Goal: Task Accomplishment & Management: Use online tool/utility

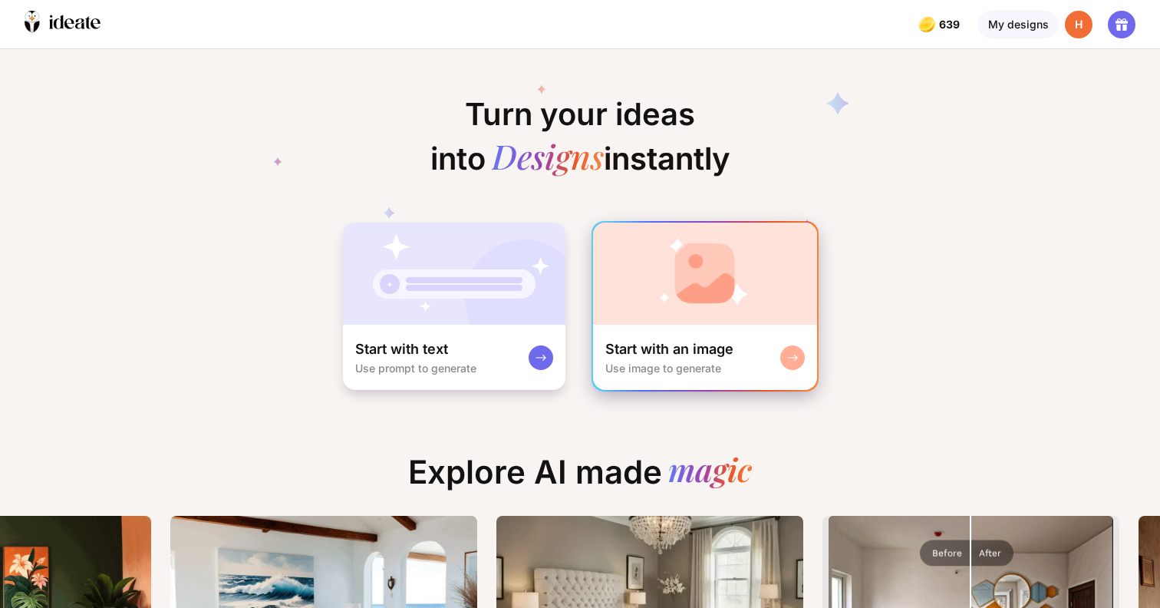
click at [637, 309] on img at bounding box center [705, 274] width 224 height 102
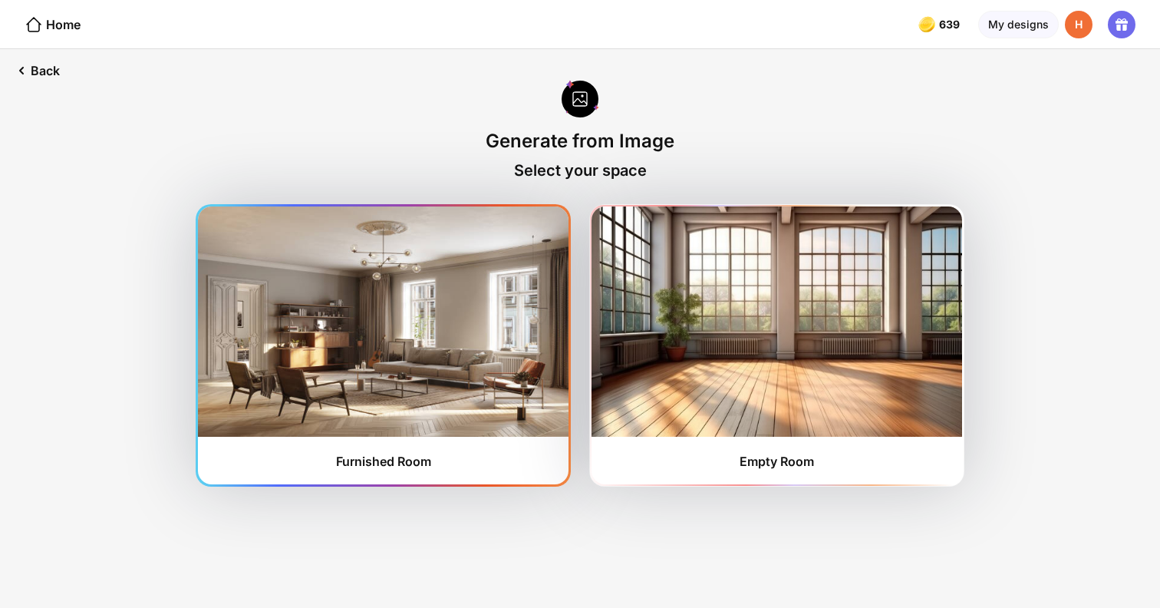
click at [515, 378] on img at bounding box center [383, 321] width 371 height 230
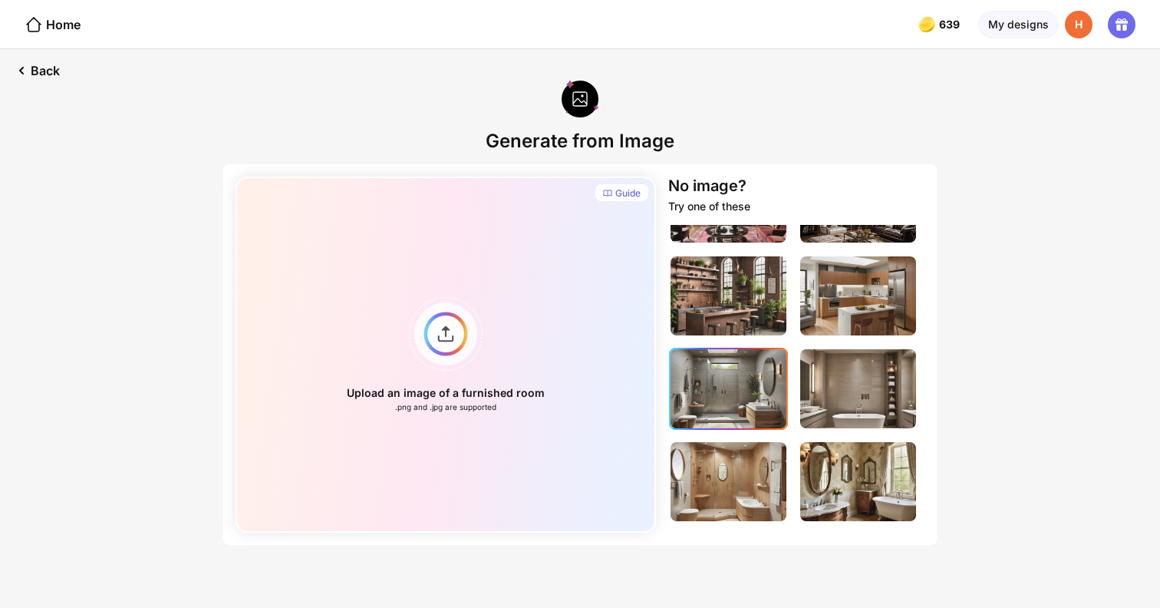
click at [738, 419] on img at bounding box center [729, 388] width 116 height 79
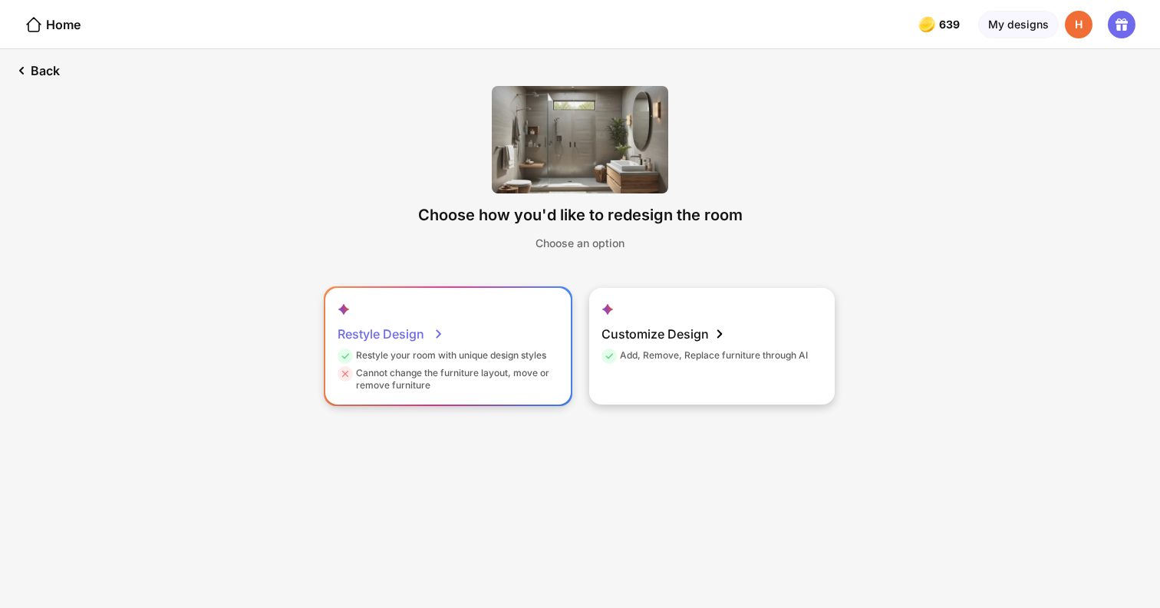
click at [523, 366] on div "Restyle your room with unique design styles" at bounding box center [442, 358] width 209 height 18
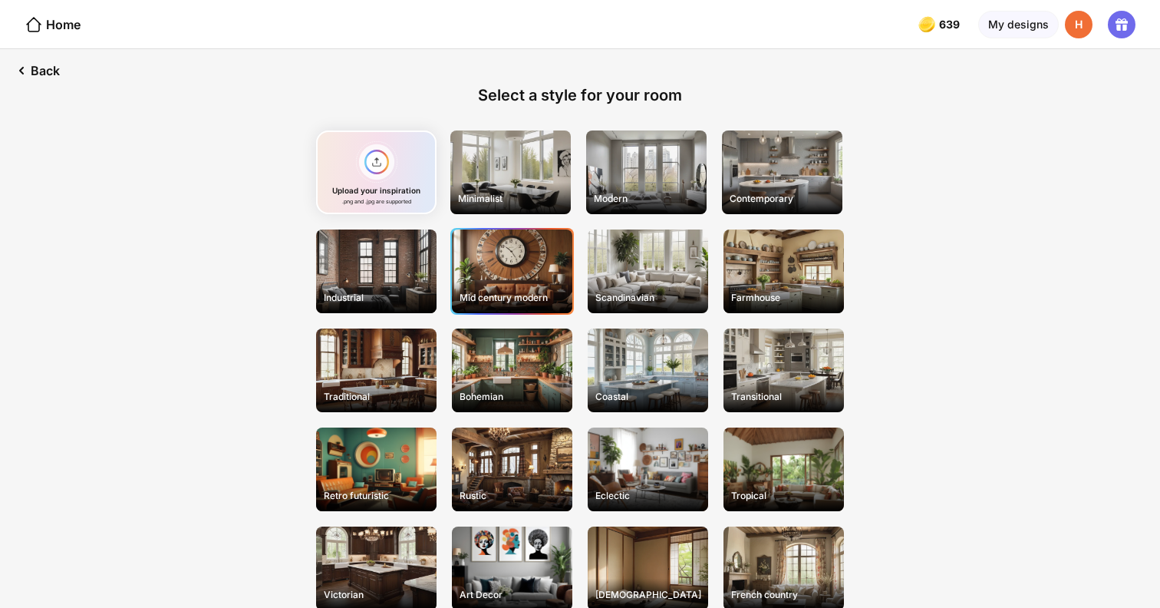
click at [504, 286] on div "Mid century modern" at bounding box center [512, 271] width 120 height 84
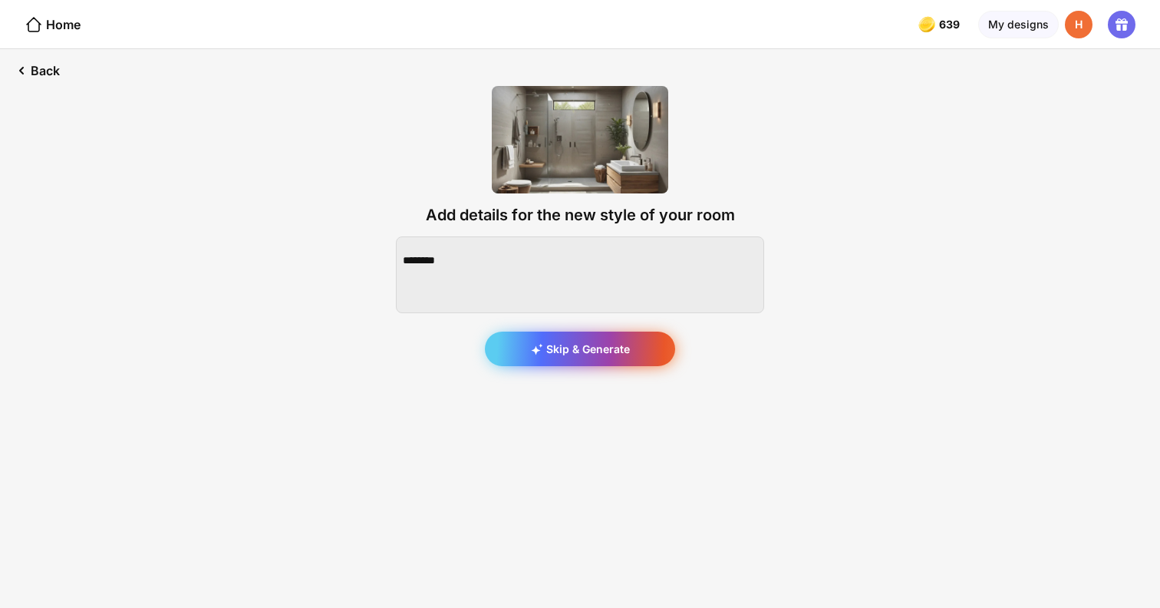
click at [563, 345] on div "Skip & Generate" at bounding box center [580, 349] width 190 height 35
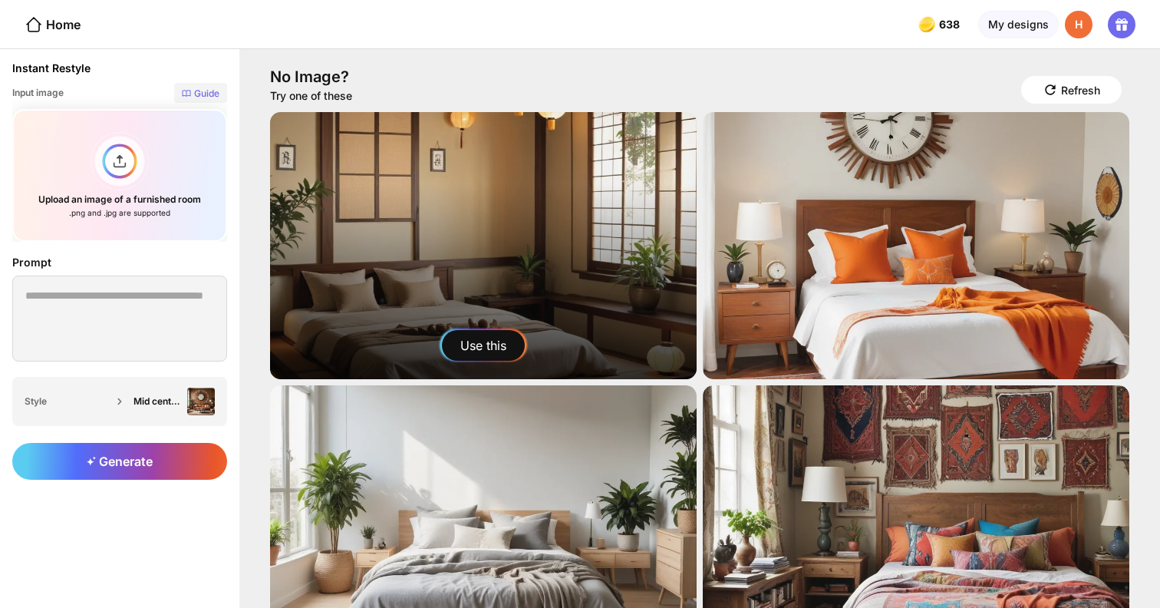
scroll to position [60, 0]
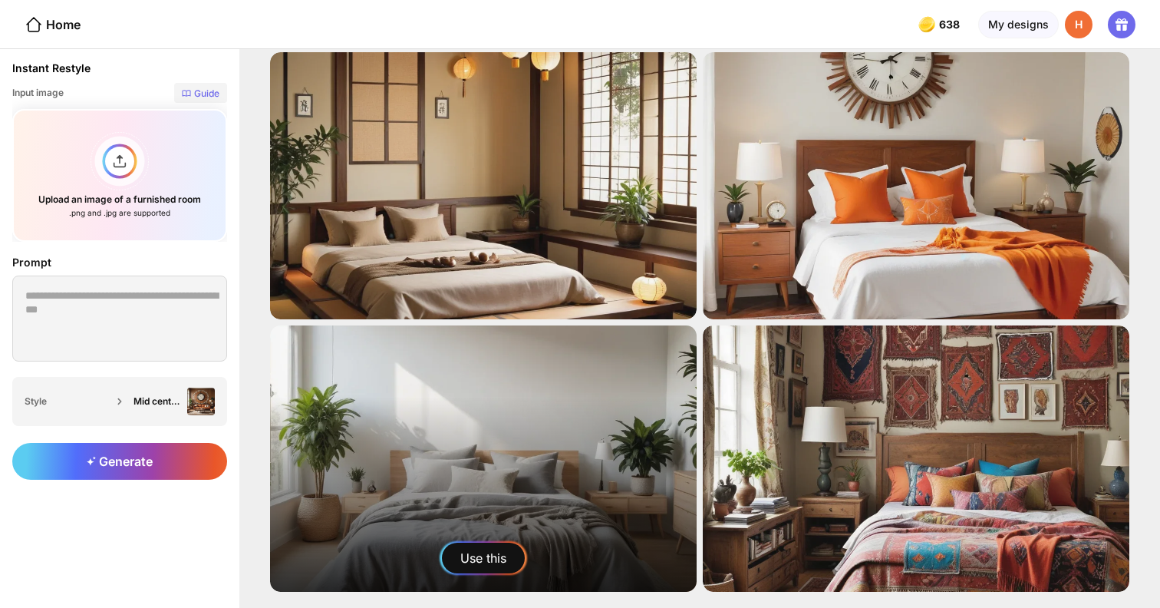
click at [506, 543] on div "Use this" at bounding box center [483, 558] width 83 height 31
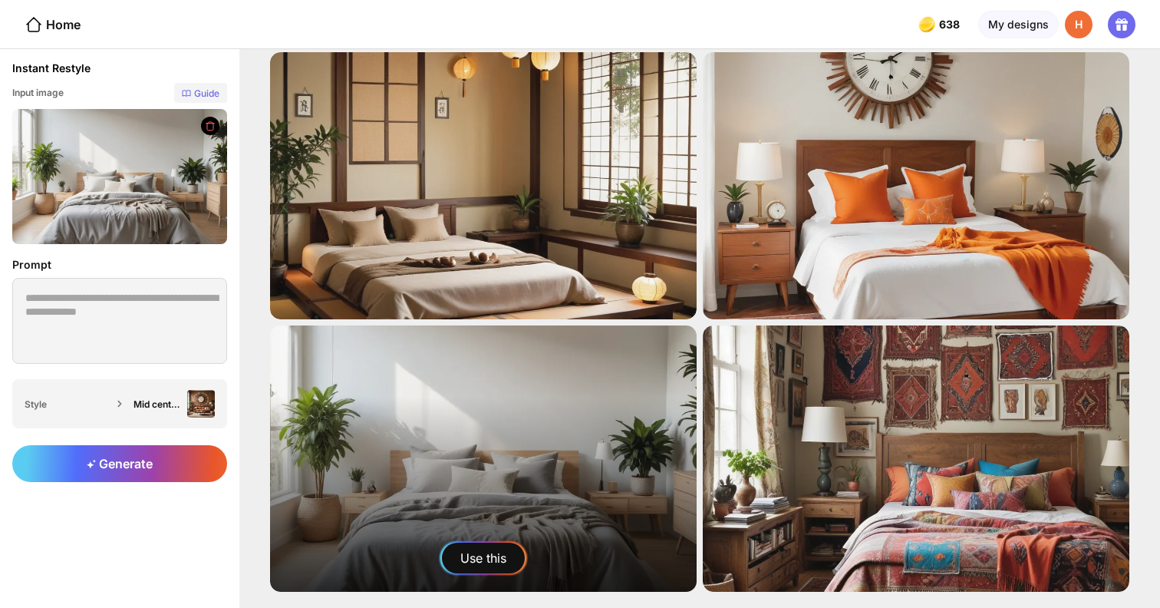
click at [449, 555] on div "Use this" at bounding box center [483, 558] width 83 height 31
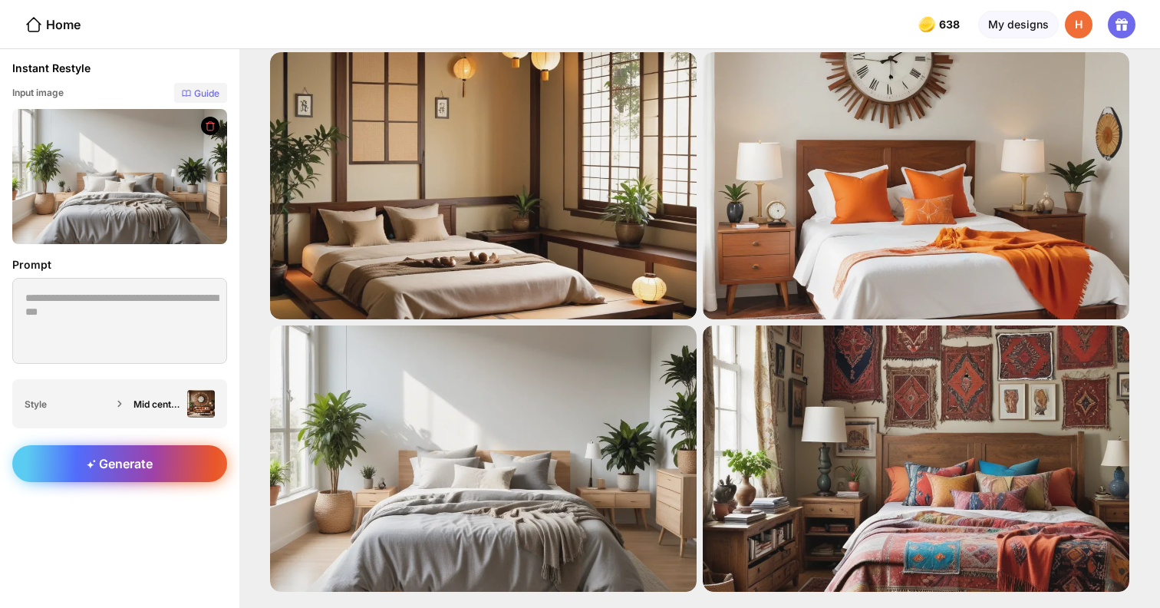
click at [204, 467] on div "Generate" at bounding box center [119, 463] width 215 height 37
click at [170, 467] on div "Generate" at bounding box center [119, 463] width 215 height 37
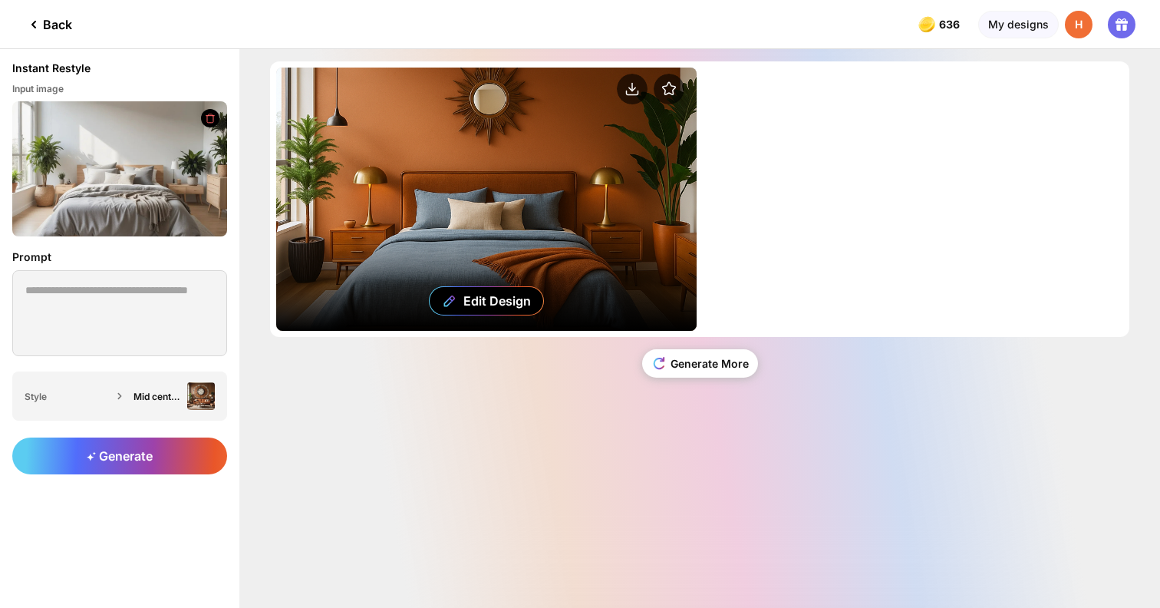
click at [398, 185] on div "Edit Design" at bounding box center [486, 199] width 421 height 263
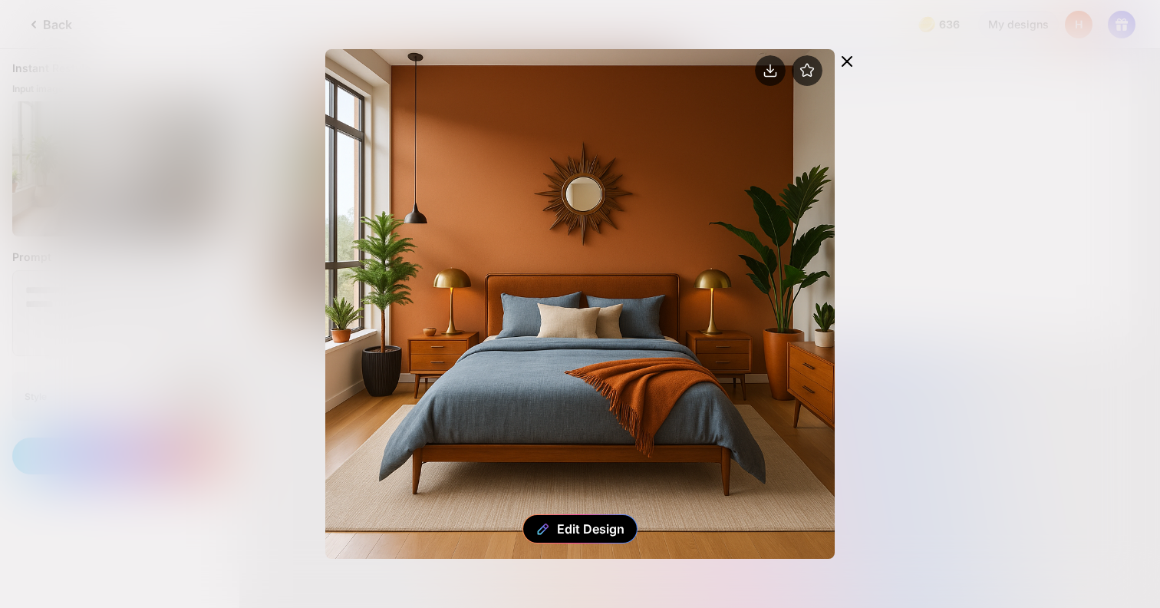
click at [843, 66] on icon at bounding box center [847, 61] width 9 height 9
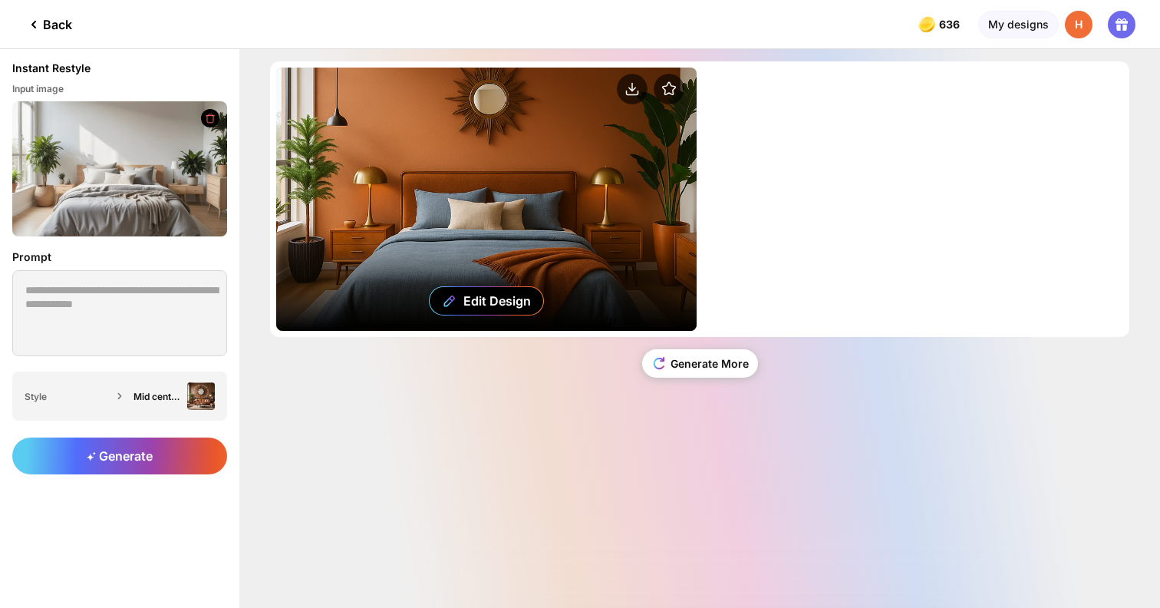
click at [598, 165] on div "Edit Design" at bounding box center [486, 199] width 421 height 263
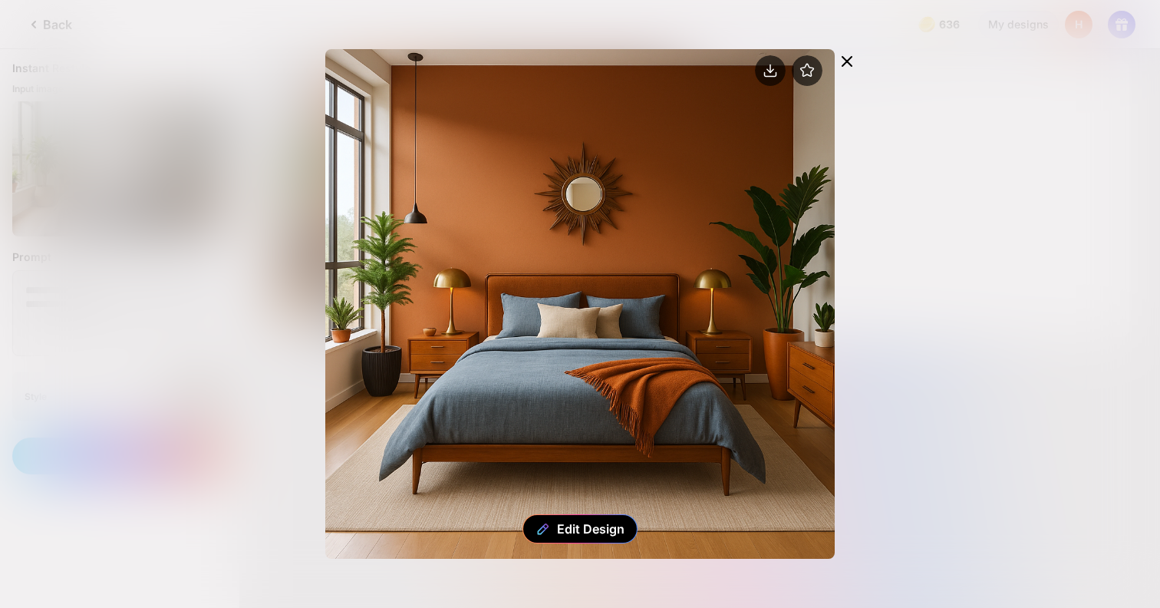
click at [859, 62] on div at bounding box center [847, 63] width 25 height 28
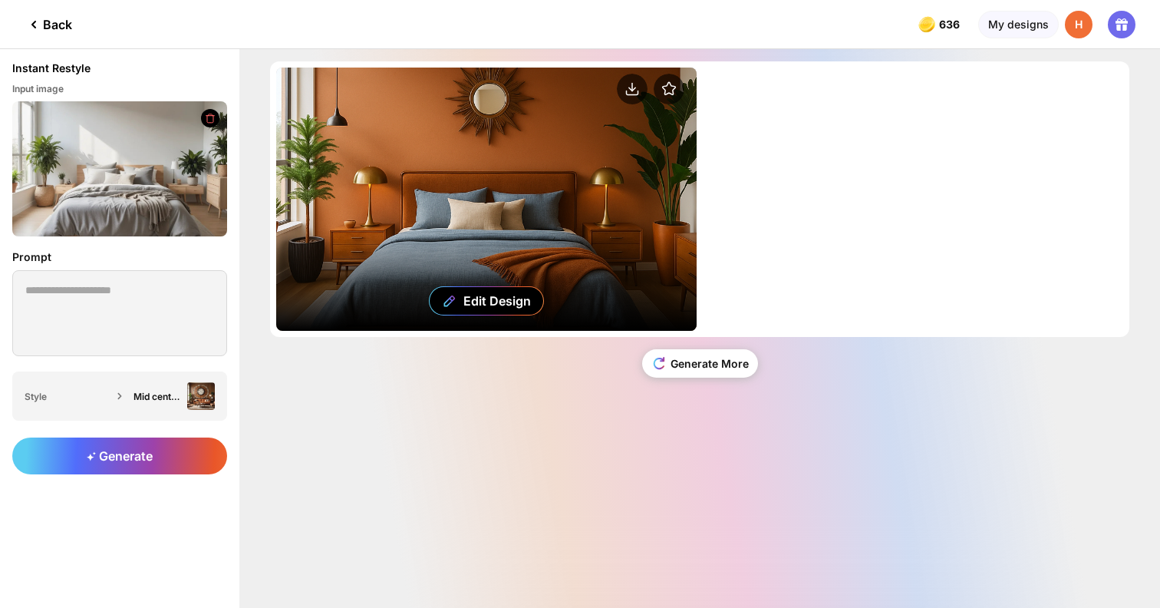
click at [592, 200] on div "Edit Design" at bounding box center [486, 199] width 421 height 263
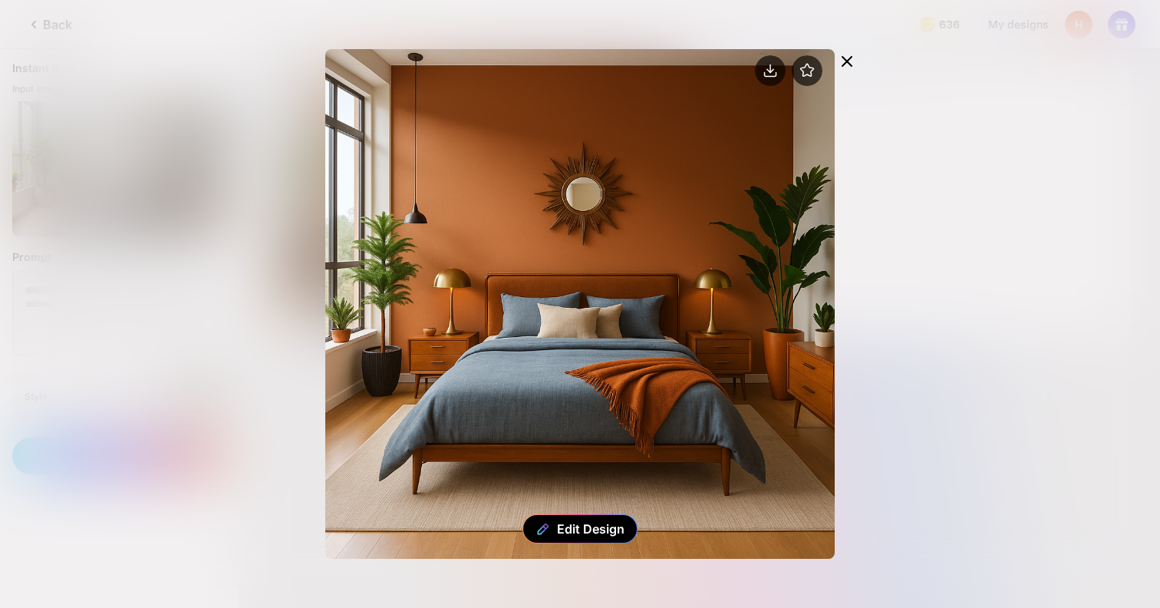
click at [844, 55] on icon at bounding box center [847, 61] width 18 height 18
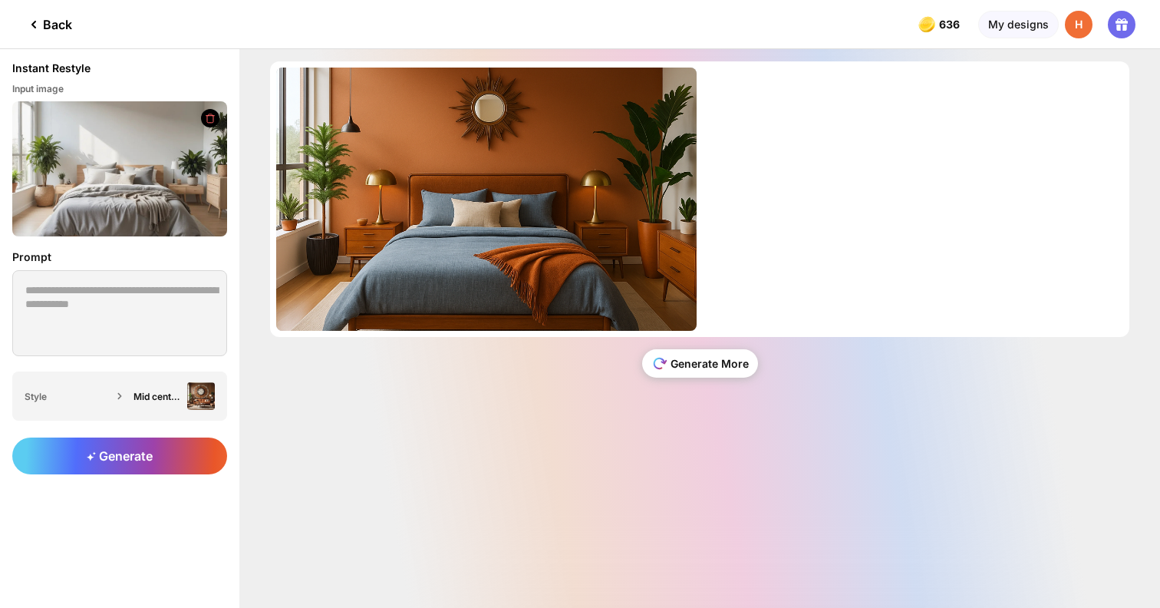
click at [705, 365] on div "Generate More" at bounding box center [700, 363] width 116 height 28
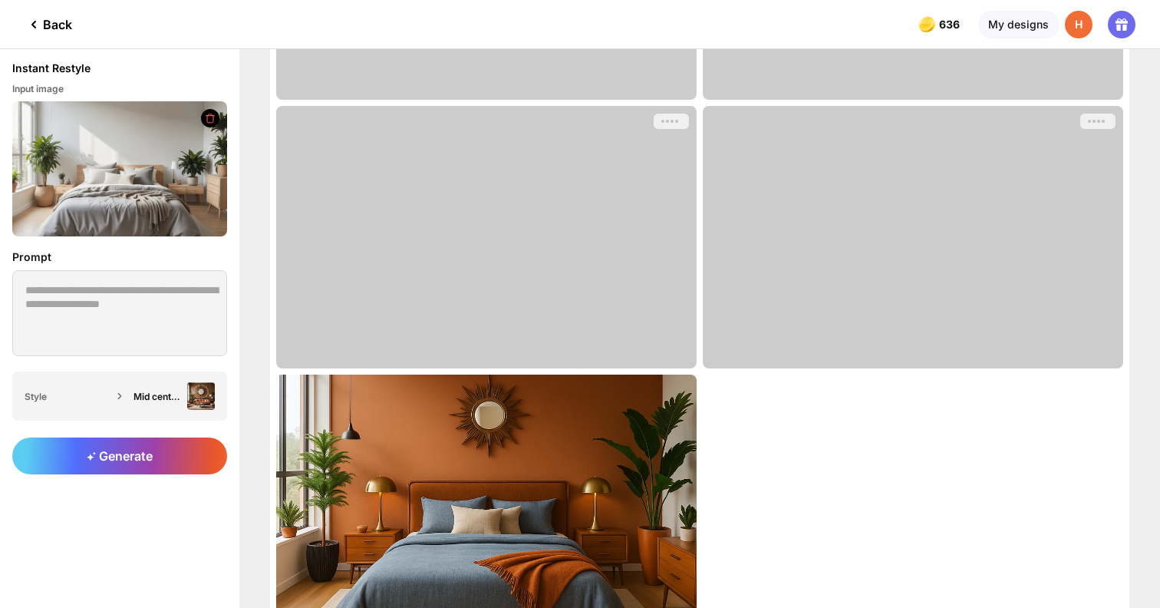
scroll to position [342, 0]
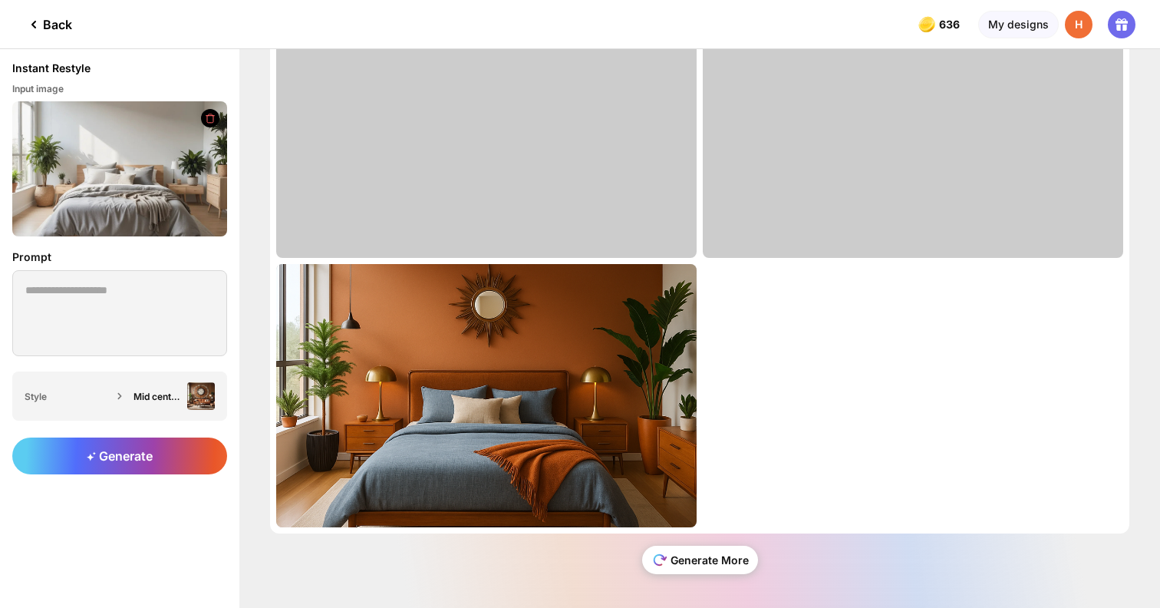
click at [718, 556] on div "Generate More" at bounding box center [700, 560] width 116 height 28
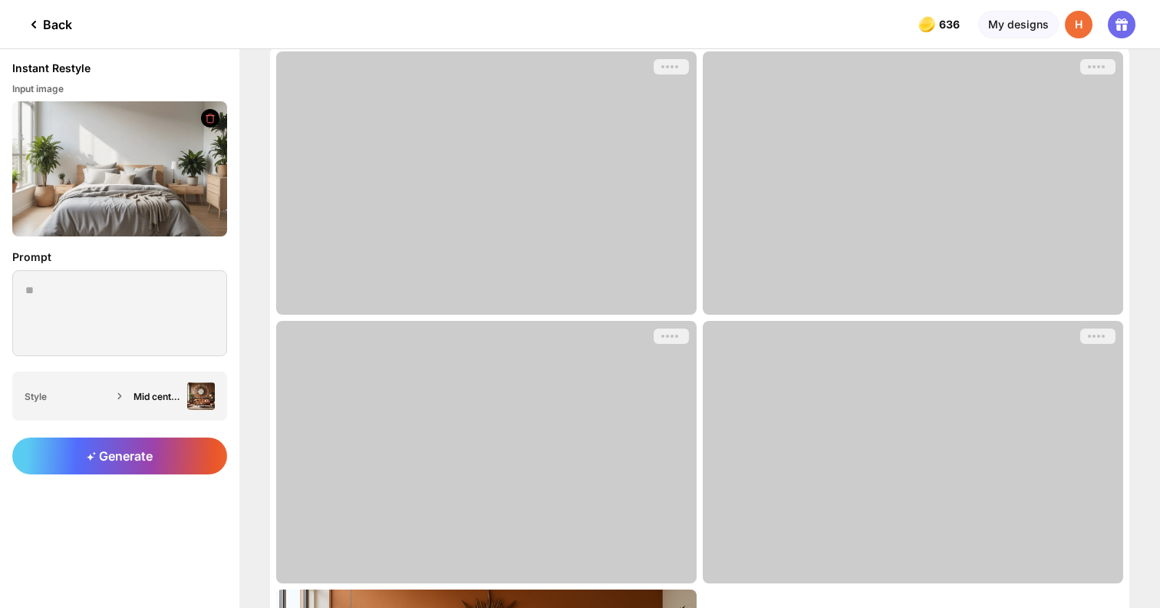
scroll to position [0, 0]
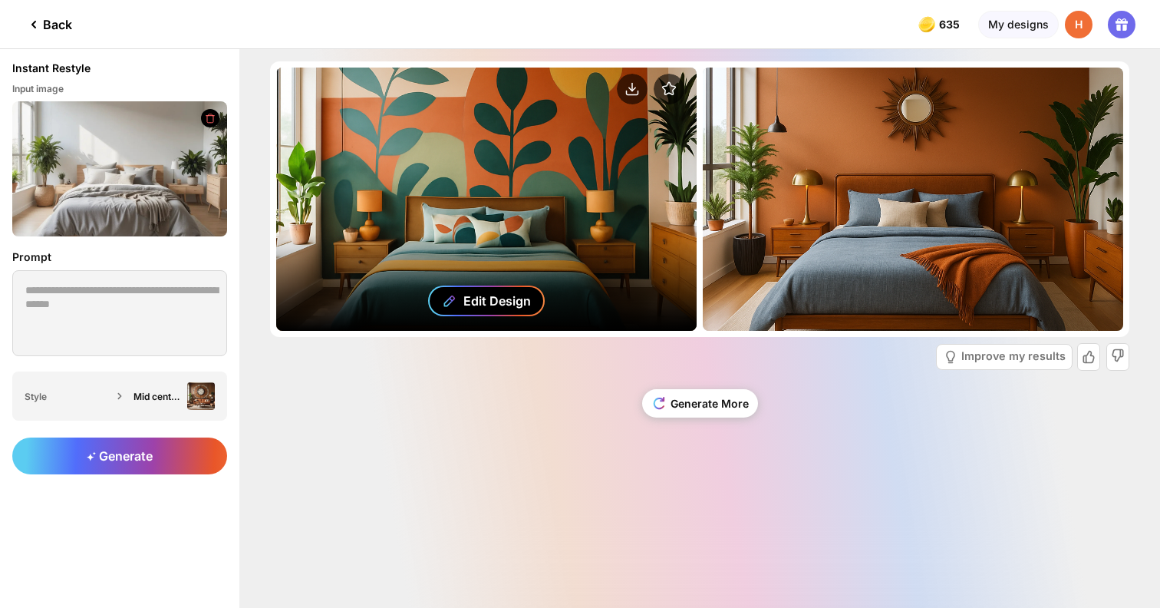
click at [508, 312] on div "Edit Design" at bounding box center [486, 301] width 117 height 31
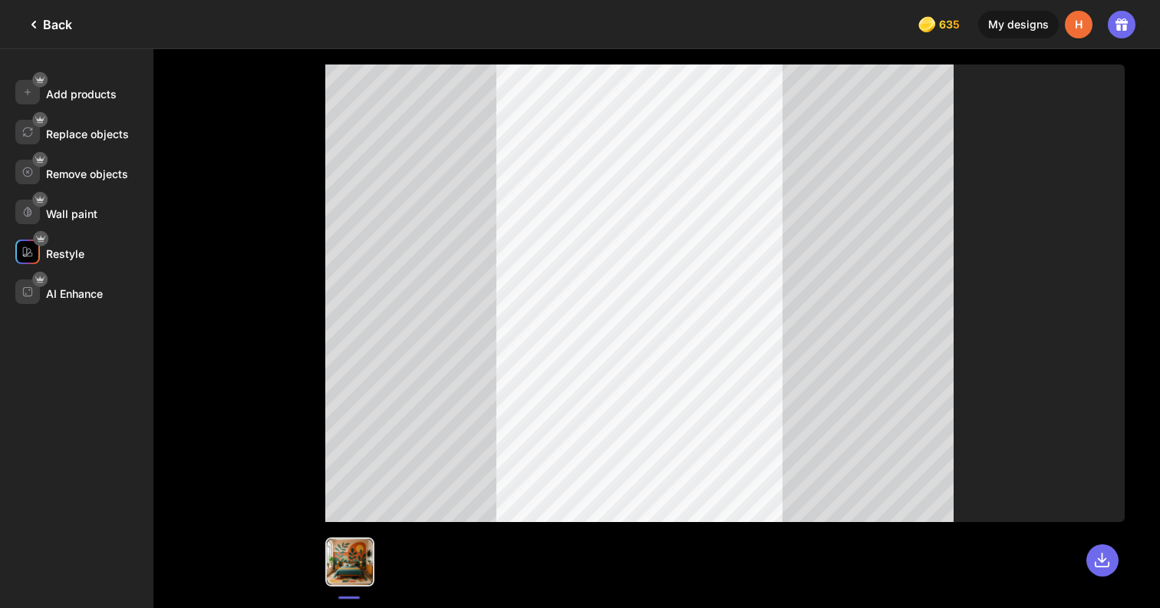
click at [95, 279] on div "Restyle" at bounding box center [84, 291] width 138 height 25
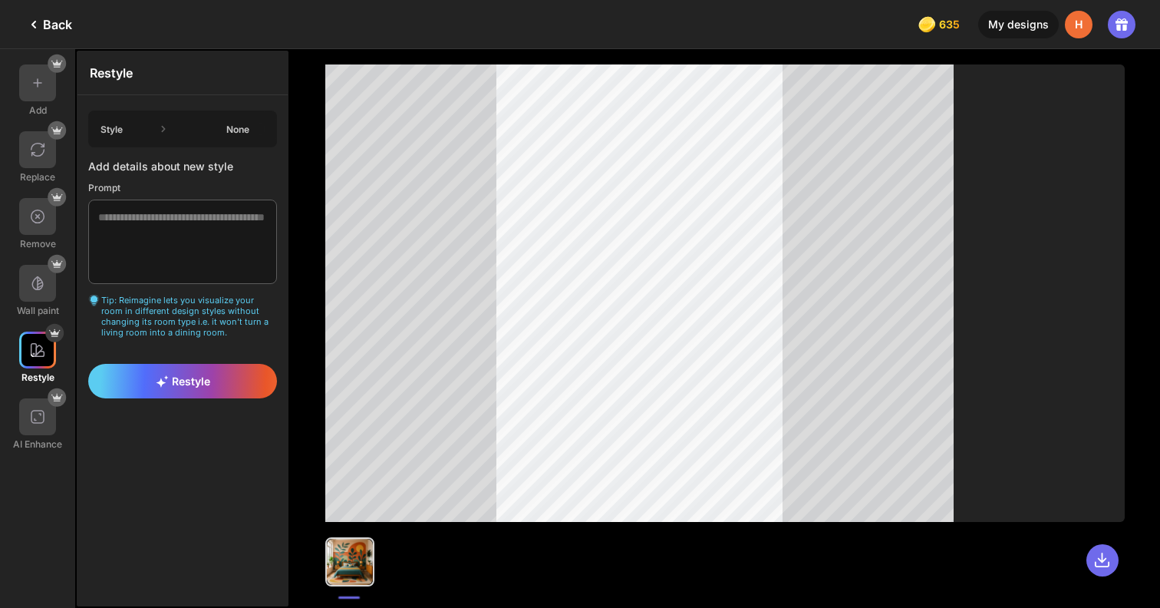
click at [219, 127] on div "None" at bounding box center [238, 130] width 57 height 12
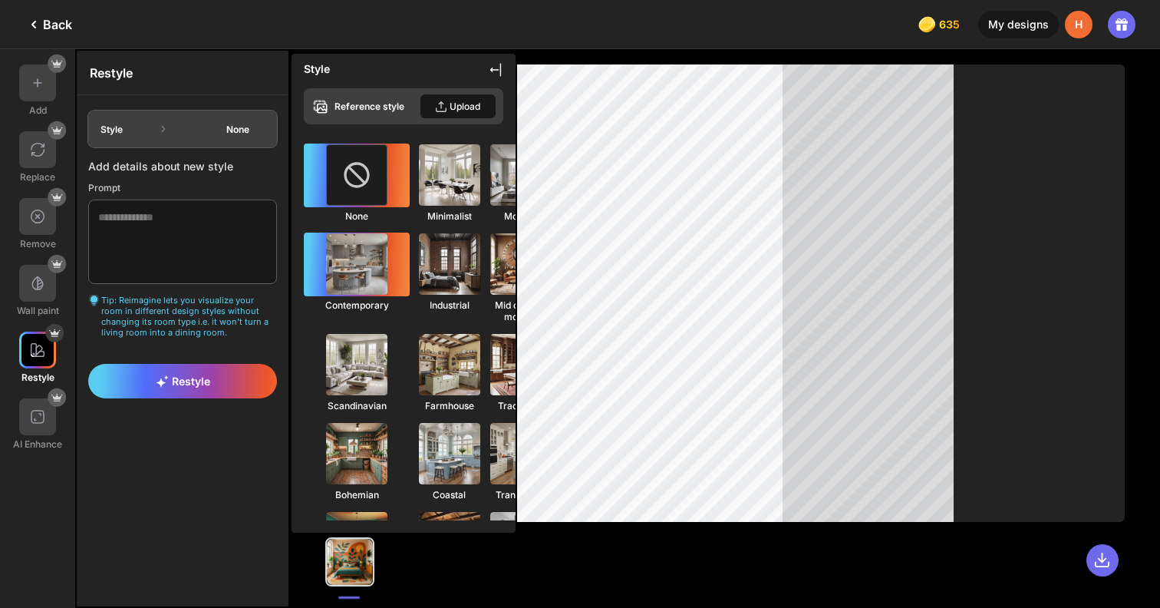
click at [330, 261] on img at bounding box center [357, 264] width 68 height 68
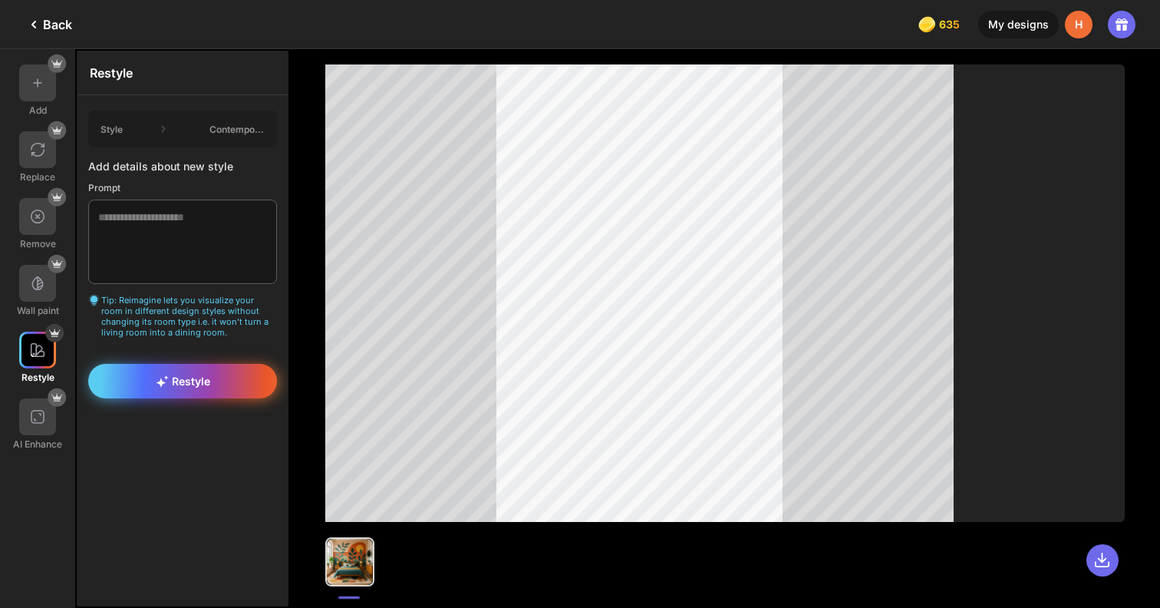
click at [244, 375] on div "Restyle" at bounding box center [182, 381] width 189 height 35
